Goal: Task Accomplishment & Management: Manage account settings

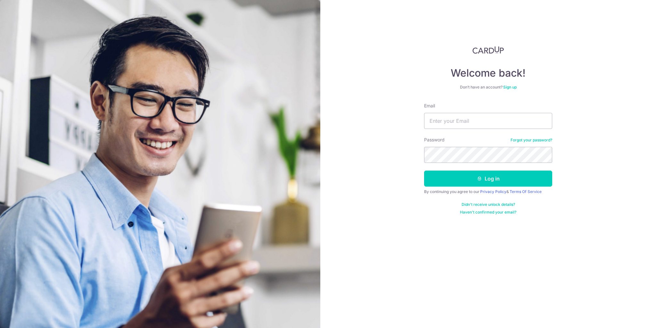
type input "[EMAIL_ADDRESS][DOMAIN_NAME]"
click at [424, 170] on button "Log in" at bounding box center [488, 178] width 128 height 16
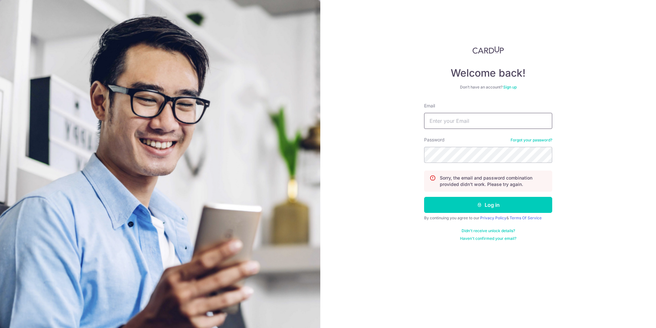
click at [486, 123] on input "Email" at bounding box center [488, 121] width 128 height 16
type input "linyanwen@gmail.com"
click at [538, 138] on link "Forgot your password?" at bounding box center [531, 139] width 42 height 5
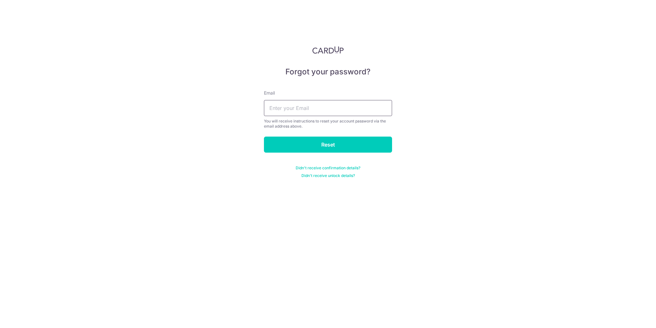
click at [344, 112] on input "text" at bounding box center [328, 108] width 128 height 16
type input "[EMAIL_ADDRESS][DOMAIN_NAME]"
click at [342, 147] on input "Reset" at bounding box center [328, 144] width 128 height 16
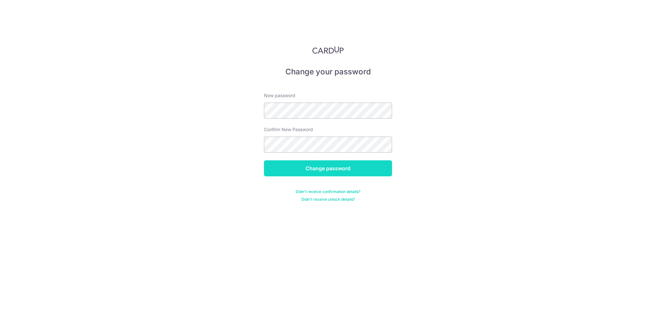
click at [345, 165] on input "Change password" at bounding box center [328, 168] width 128 height 16
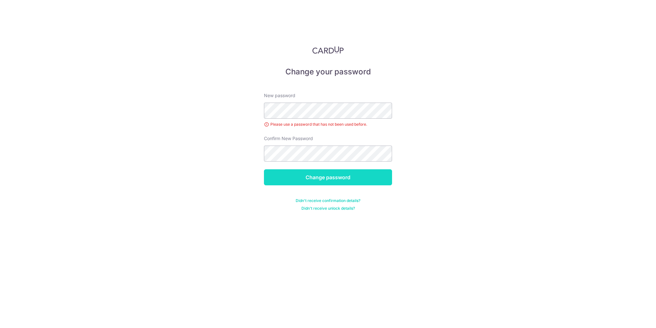
click at [336, 177] on input "Change password" at bounding box center [328, 177] width 128 height 16
click at [324, 177] on input "Change password" at bounding box center [328, 177] width 128 height 16
